Goal: Task Accomplishment & Management: Use online tool/utility

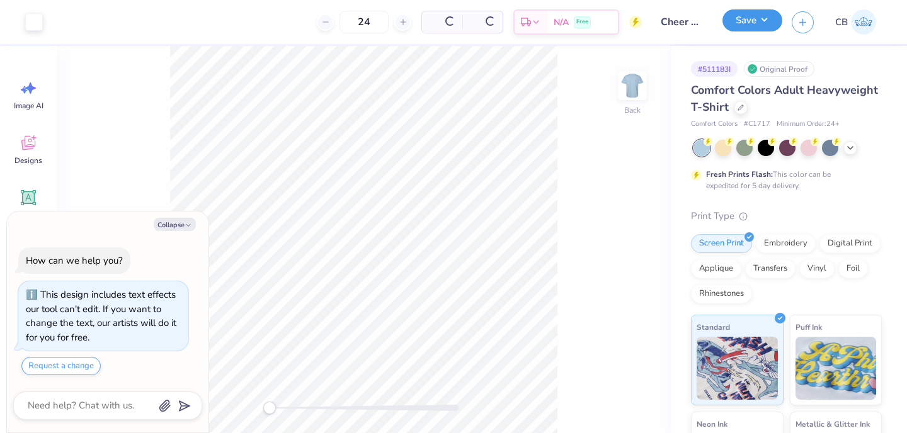
click at [767, 21] on button "Save" at bounding box center [752, 20] width 60 height 22
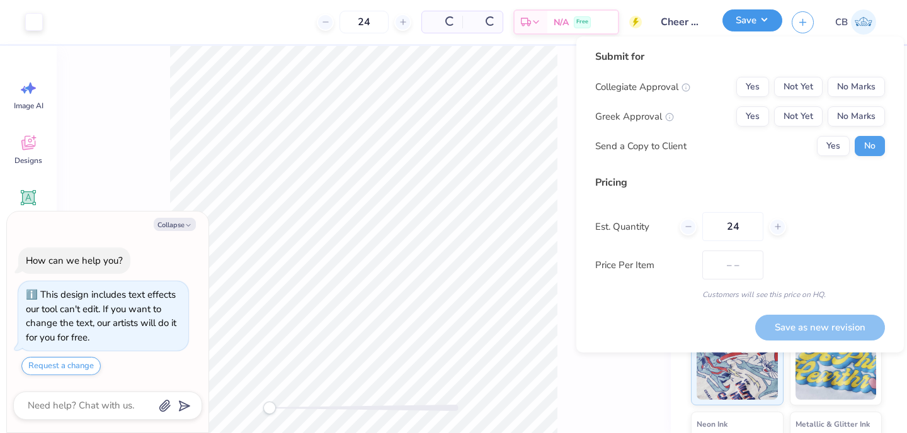
type textarea "x"
type input "$21.28"
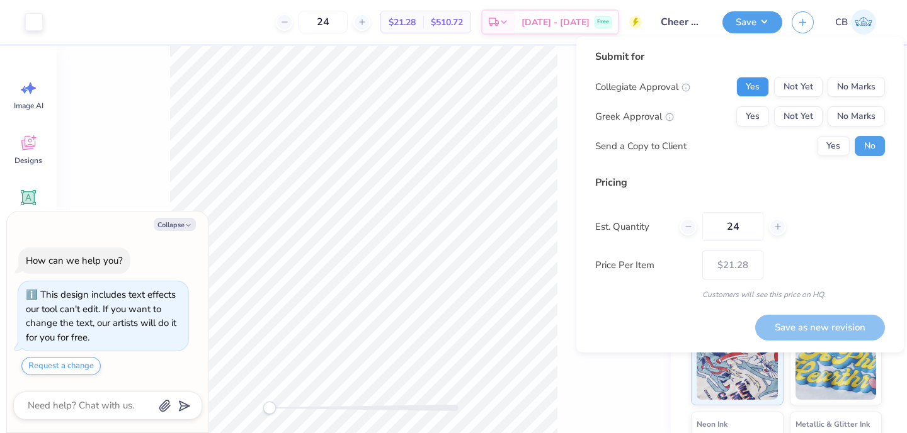
click at [758, 88] on button "Yes" at bounding box center [752, 87] width 33 height 20
click at [849, 113] on button "No Marks" at bounding box center [856, 116] width 57 height 20
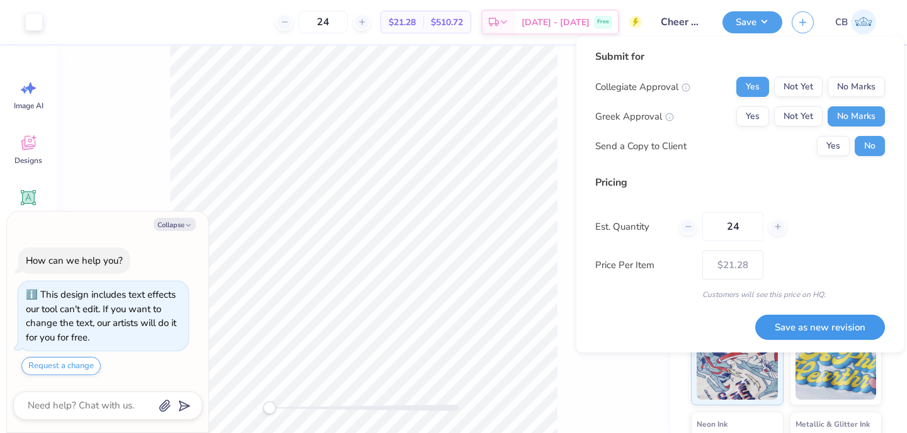
click at [836, 326] on button "Save as new revision" at bounding box center [820, 328] width 130 height 26
type textarea "x"
type input "– –"
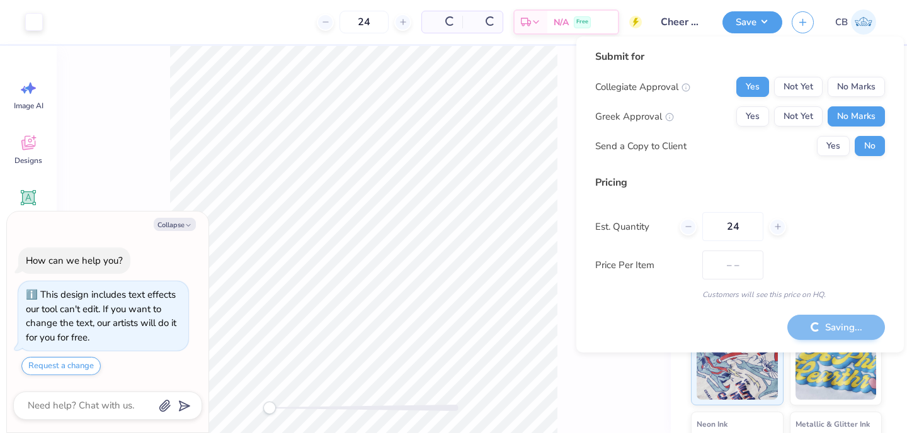
type textarea "x"
type input "$21.28"
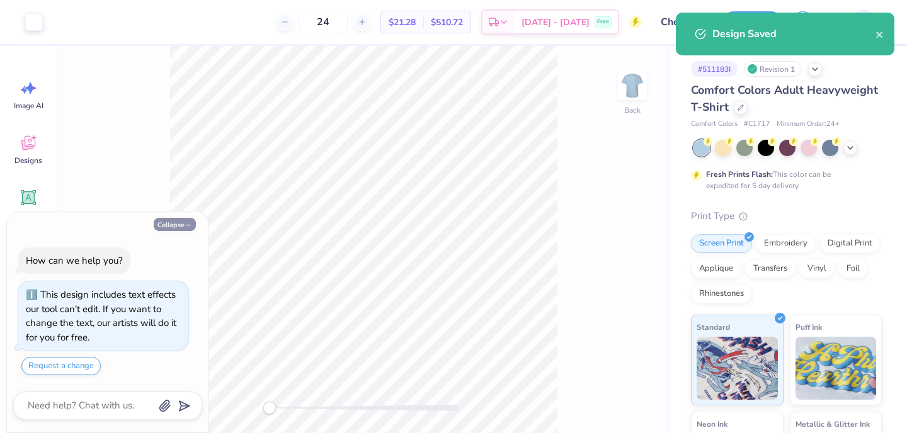
click at [176, 225] on button "Collapse" at bounding box center [175, 224] width 42 height 13
type textarea "x"
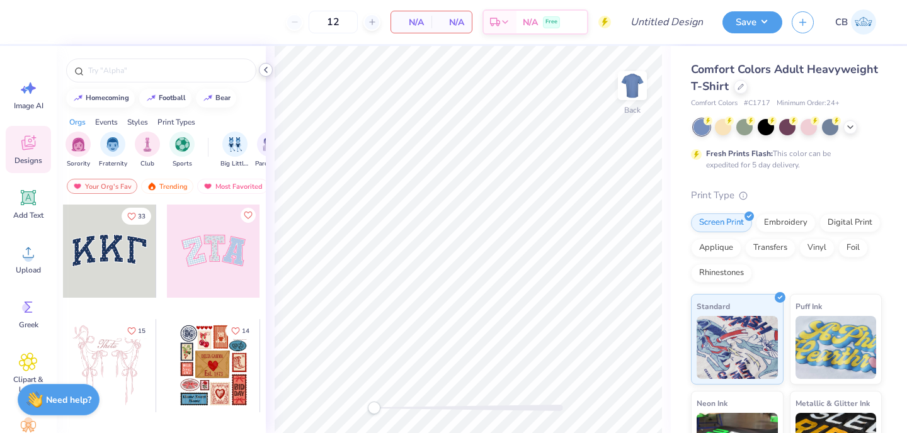
click at [265, 71] on polyline at bounding box center [266, 69] width 3 height 5
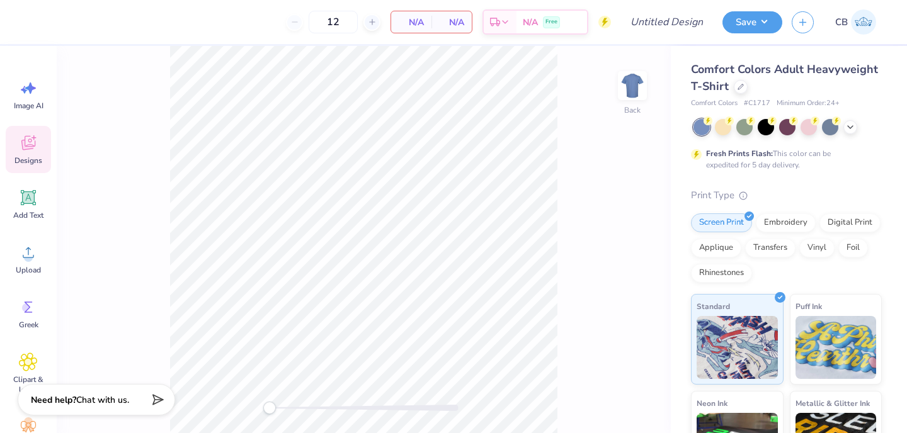
drag, startPoint x: 327, startPoint y: 20, endPoint x: 302, endPoint y: 20, distance: 24.6
click at [302, 20] on div "12" at bounding box center [333, 22] width 94 height 23
type input "24"
click at [719, 126] on div at bounding box center [723, 126] width 16 height 16
click at [852, 125] on icon at bounding box center [850, 126] width 10 height 10
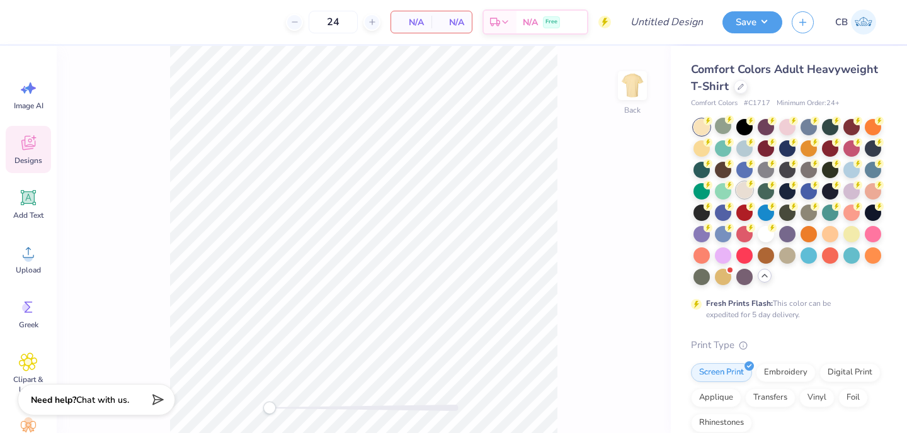
click at [740, 188] on div at bounding box center [744, 190] width 16 height 16
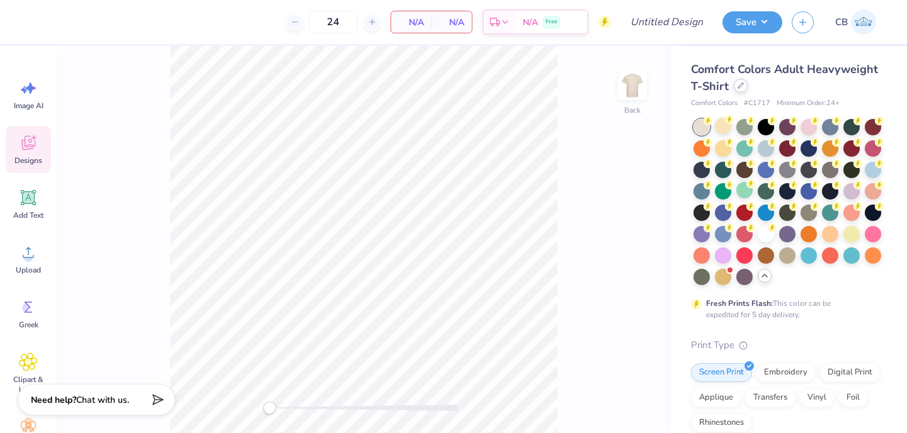
click at [740, 88] on icon at bounding box center [741, 86] width 6 height 6
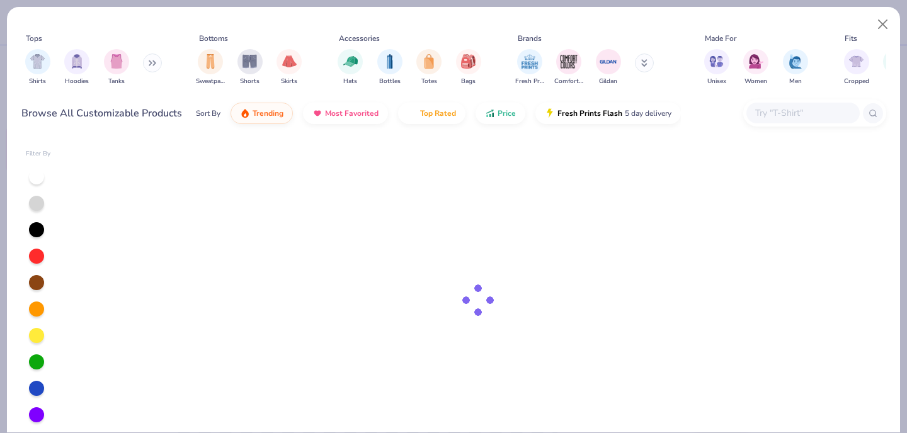
click at [768, 102] on div at bounding box center [814, 113] width 143 height 27
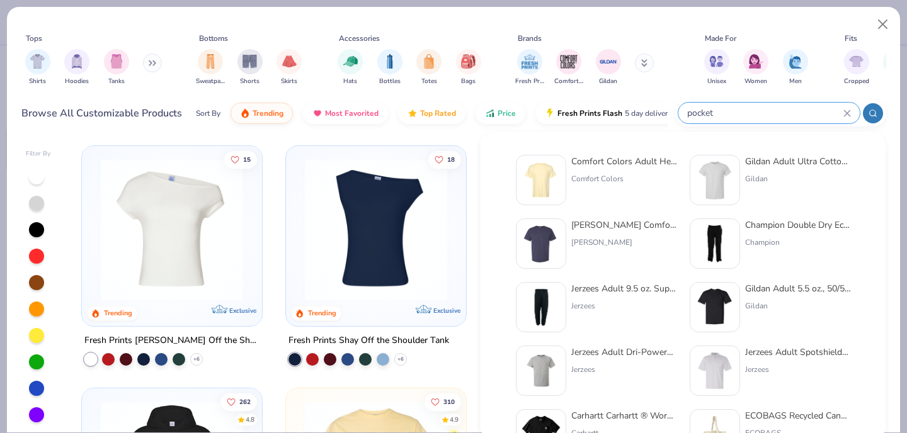
type input "pocket"
click at [537, 192] on img at bounding box center [541, 180] width 39 height 39
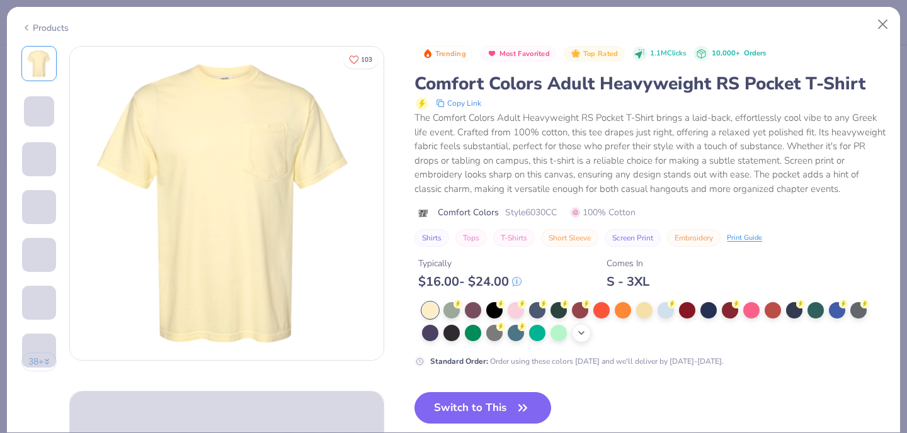
click at [583, 333] on polyline at bounding box center [581, 333] width 5 height 3
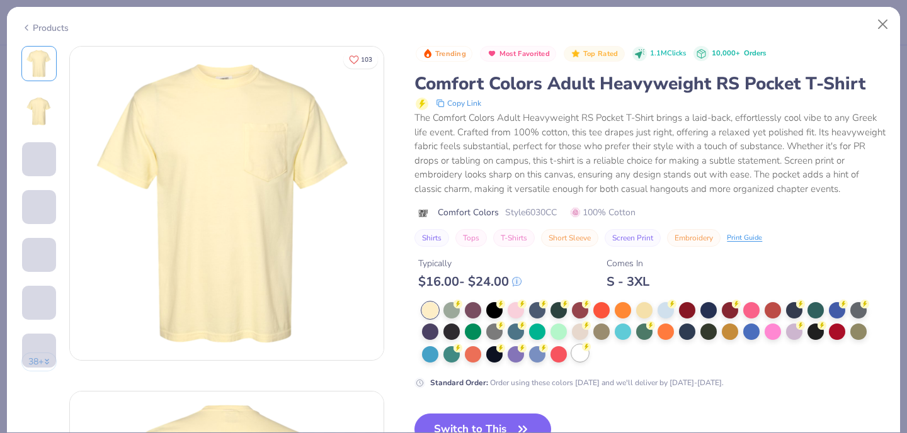
click at [586, 359] on div at bounding box center [580, 353] width 16 height 16
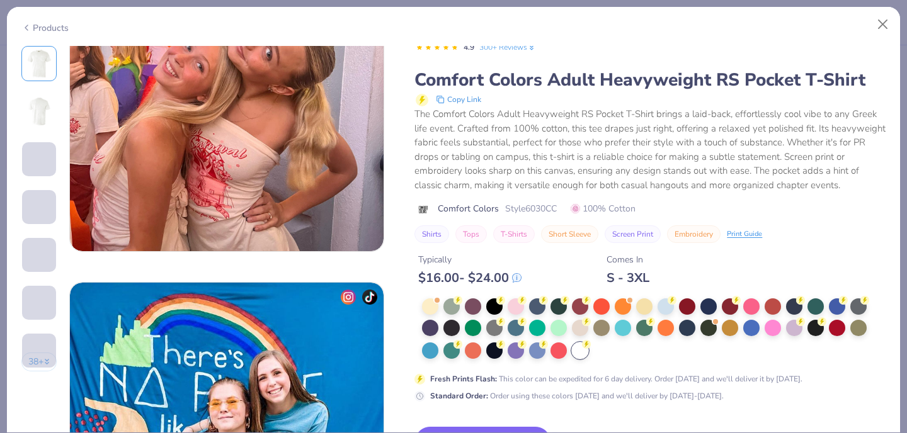
scroll to position [2183, 0]
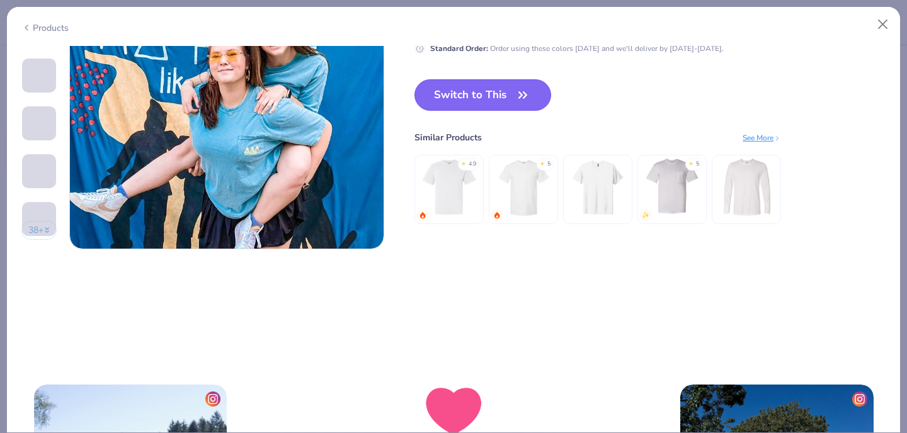
click at [443, 89] on button "Switch to This" at bounding box center [482, 94] width 137 height 31
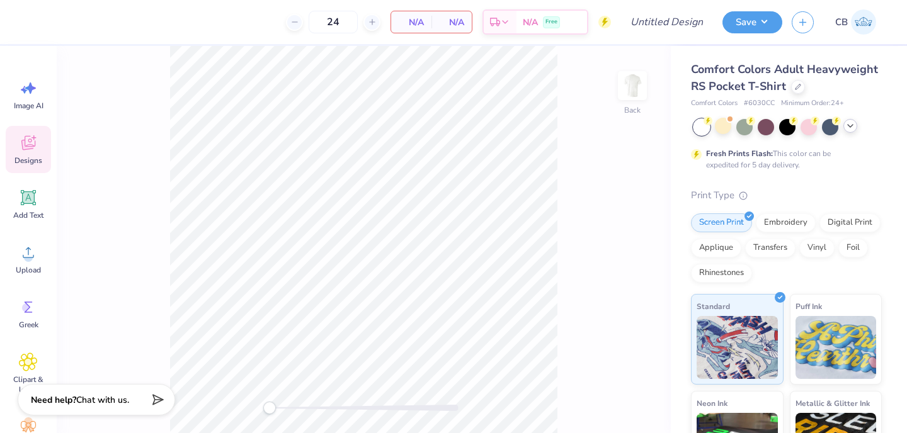
click at [765, 104] on span "# 6030CC" at bounding box center [759, 103] width 31 height 11
copy span "6030CC"
